Goal: Task Accomplishment & Management: Complete application form

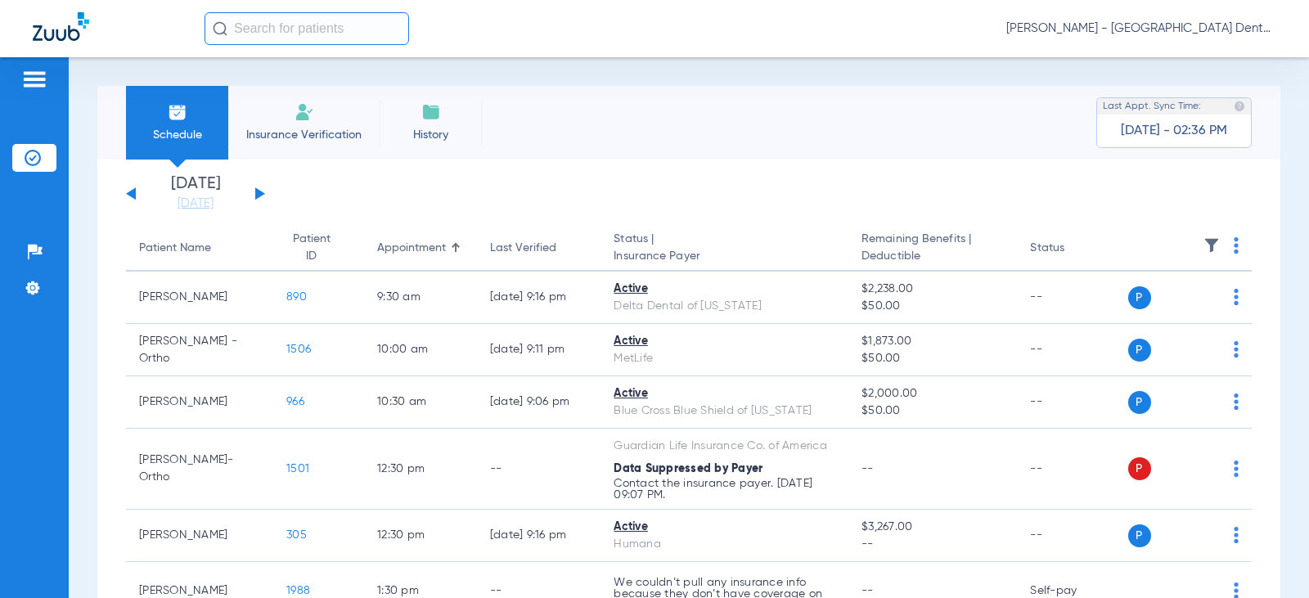
scroll to position [82, 0]
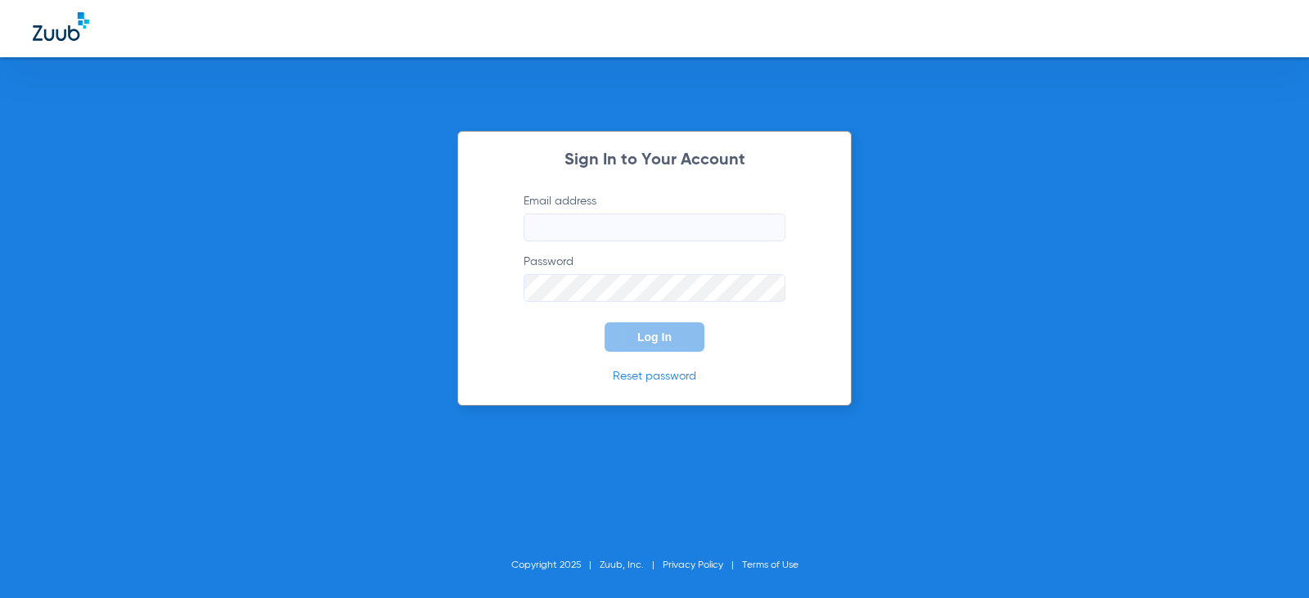
click at [580, 224] on input "Email address" at bounding box center [655, 228] width 262 height 28
type input "[EMAIL_ADDRESS][DOMAIN_NAME]"
click at [605, 322] on button "Log In" at bounding box center [655, 336] width 100 height 29
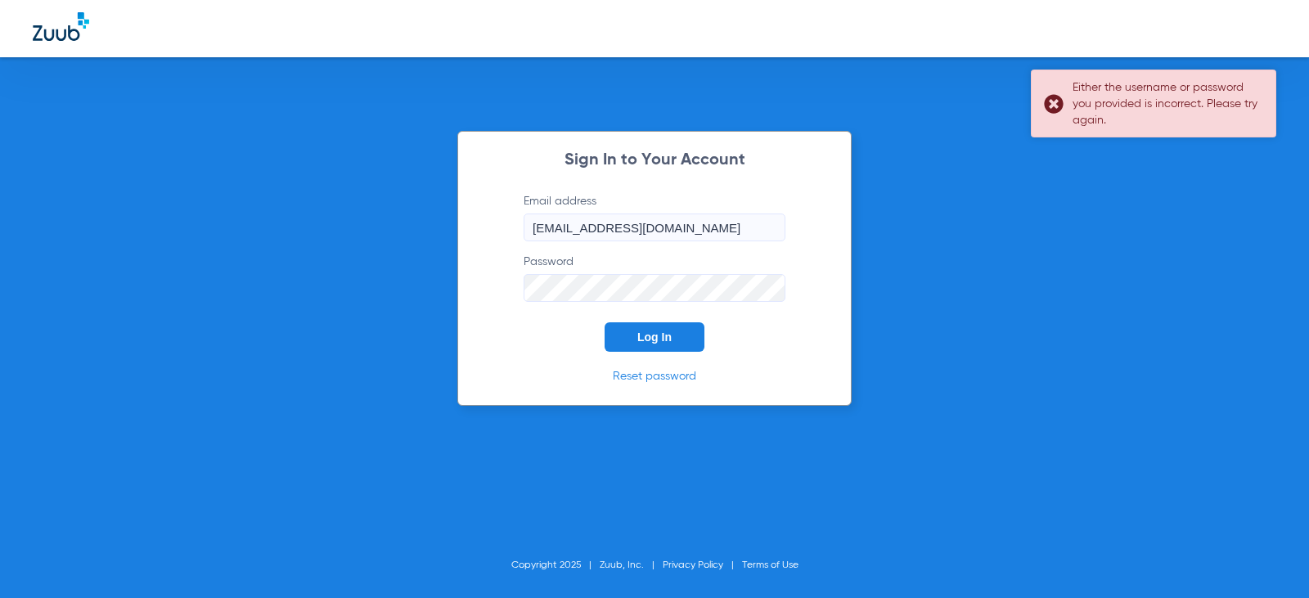
click at [1058, 105] on div "Either the username or password you provided is incorrect. Please try again." at bounding box center [1153, 104] width 245 height 68
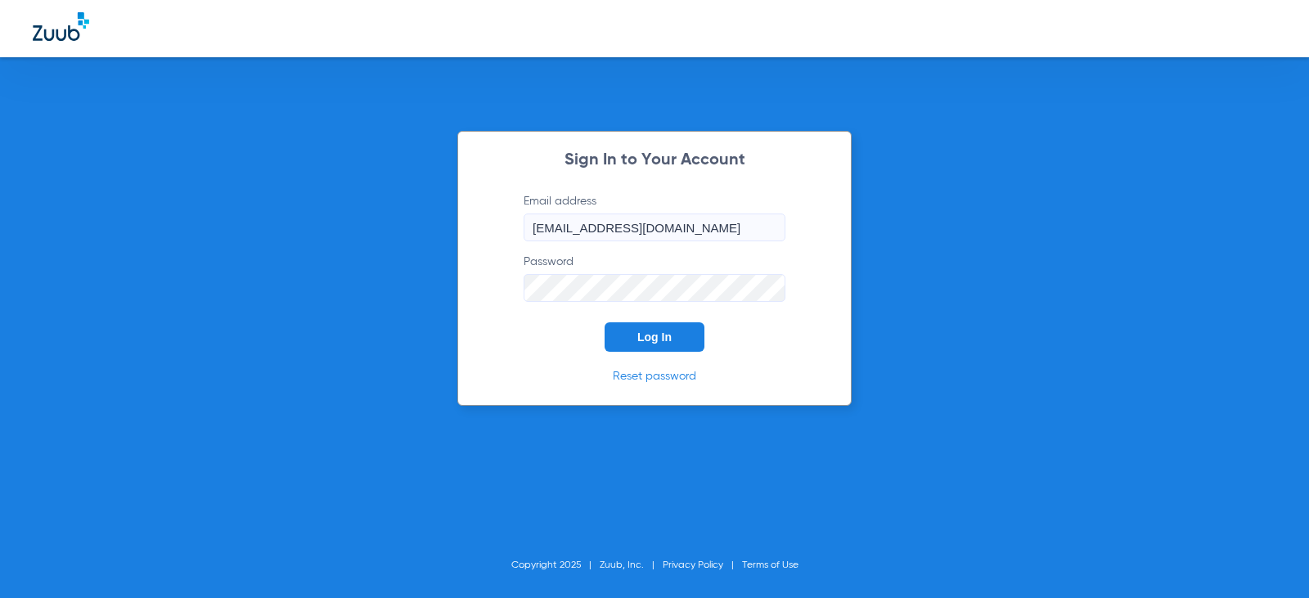
click at [478, 290] on div "Sign In to Your Account Email address [EMAIL_ADDRESS][DOMAIN_NAME] Password Log…" at bounding box center [654, 268] width 394 height 275
click at [605, 322] on button "Log In" at bounding box center [655, 336] width 100 height 29
